Goal: Download file/media

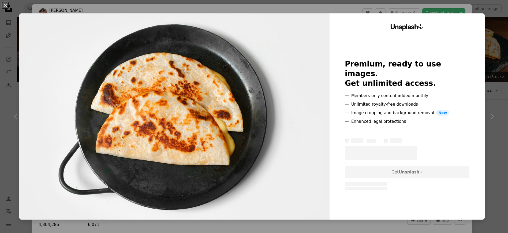
scroll to position [187, 0]
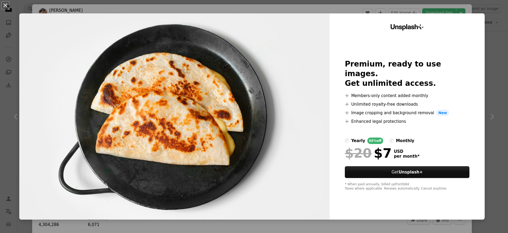
click at [491, 93] on div "An X shape Unsplash+ Premium, ready to use images. Get unlimited access. A plus…" at bounding box center [254, 116] width 508 height 233
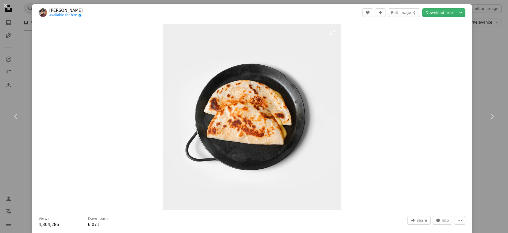
click at [318, 124] on img "Zoom in on this image" at bounding box center [252, 117] width 178 height 186
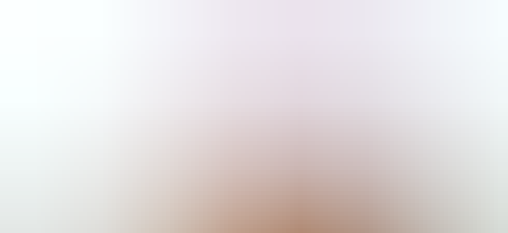
scroll to position [145, 0]
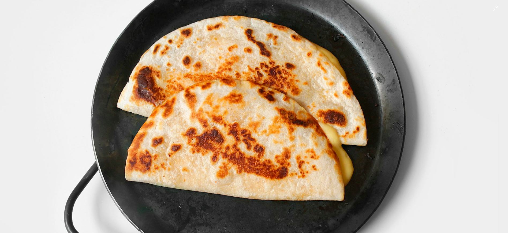
drag, startPoint x: 321, startPoint y: 123, endPoint x: 330, endPoint y: 117, distance: 10.2
click at [330, 117] on img "Zoom out on this image" at bounding box center [254, 120] width 508 height 531
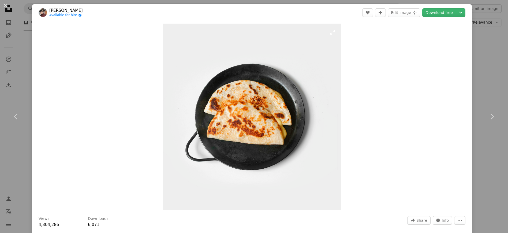
click at [330, 117] on img "Zoom in on this image" at bounding box center [252, 117] width 178 height 186
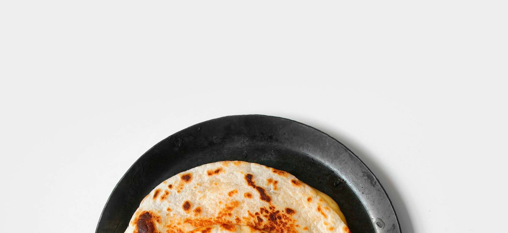
scroll to position [145, 0]
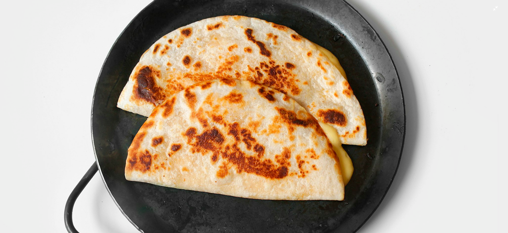
click at [330, 117] on img "Zoom out on this image" at bounding box center [254, 120] width 508 height 531
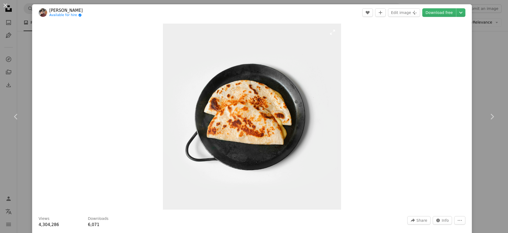
click at [330, 117] on img "Zoom in on this image" at bounding box center [252, 117] width 178 height 186
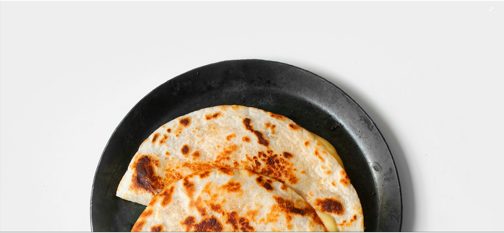
scroll to position [107, 0]
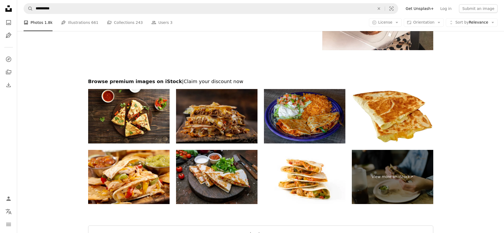
scroll to position [1071, 0]
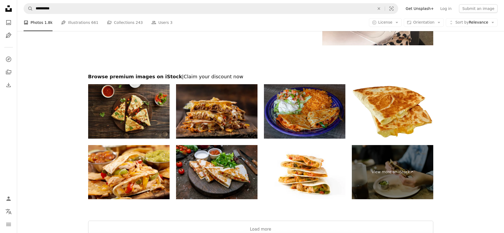
click at [145, 109] on img at bounding box center [128, 111] width 81 height 54
